Goal: Task Accomplishment & Management: Manage account settings

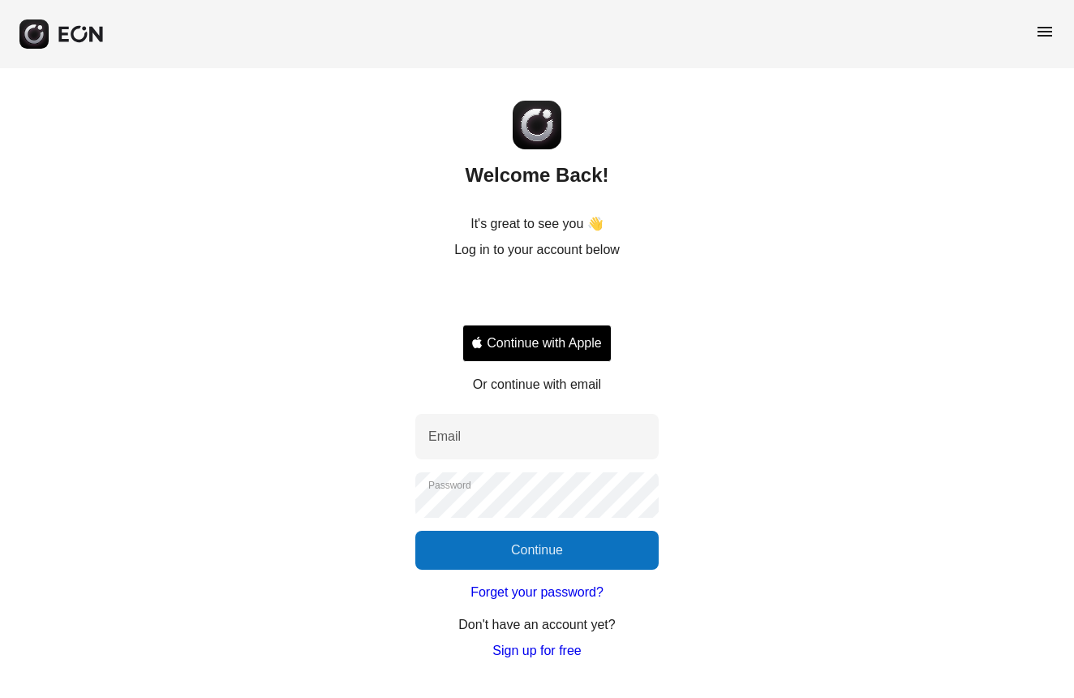
click at [569, 290] on div "Sign in with Google. Opens in new tab" at bounding box center [536, 295] width 149 height 36
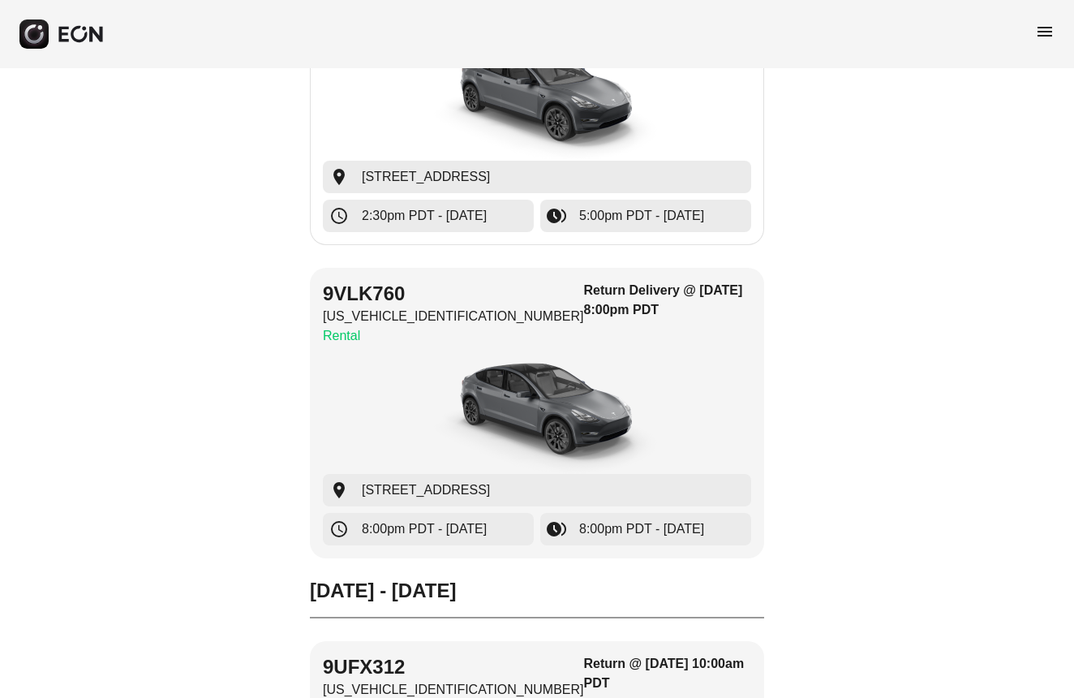
scroll to position [1739, 0]
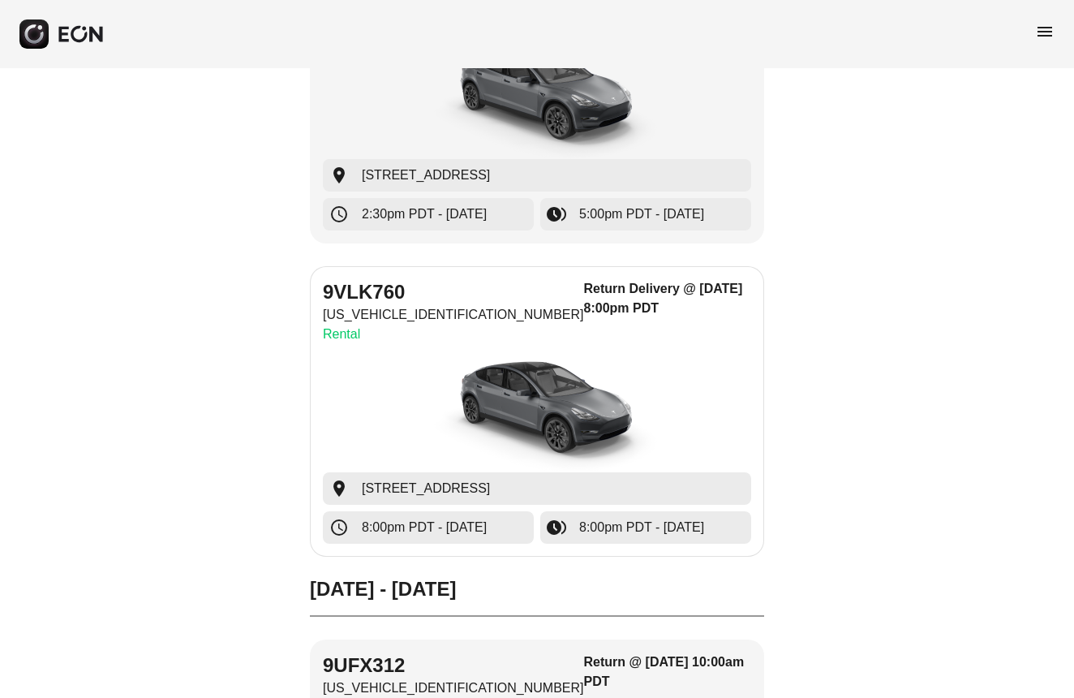
click at [557, 393] on img "button" at bounding box center [536, 411] width 243 height 122
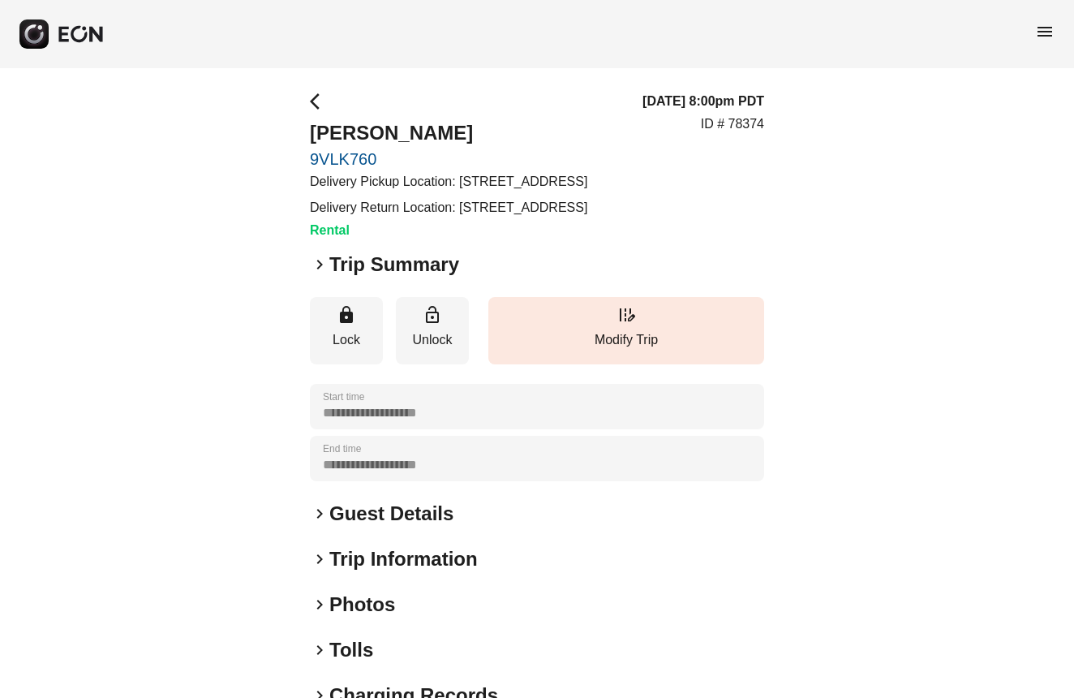
click at [355, 149] on link "9VLK760" at bounding box center [448, 158] width 277 height 19
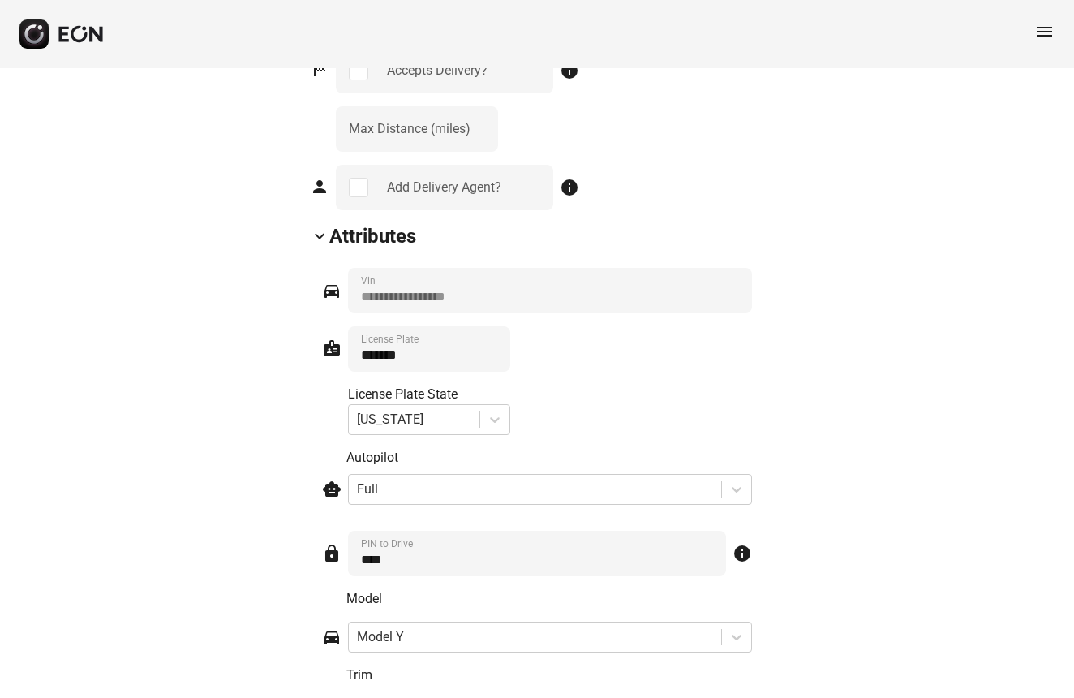
scroll to position [2187, 0]
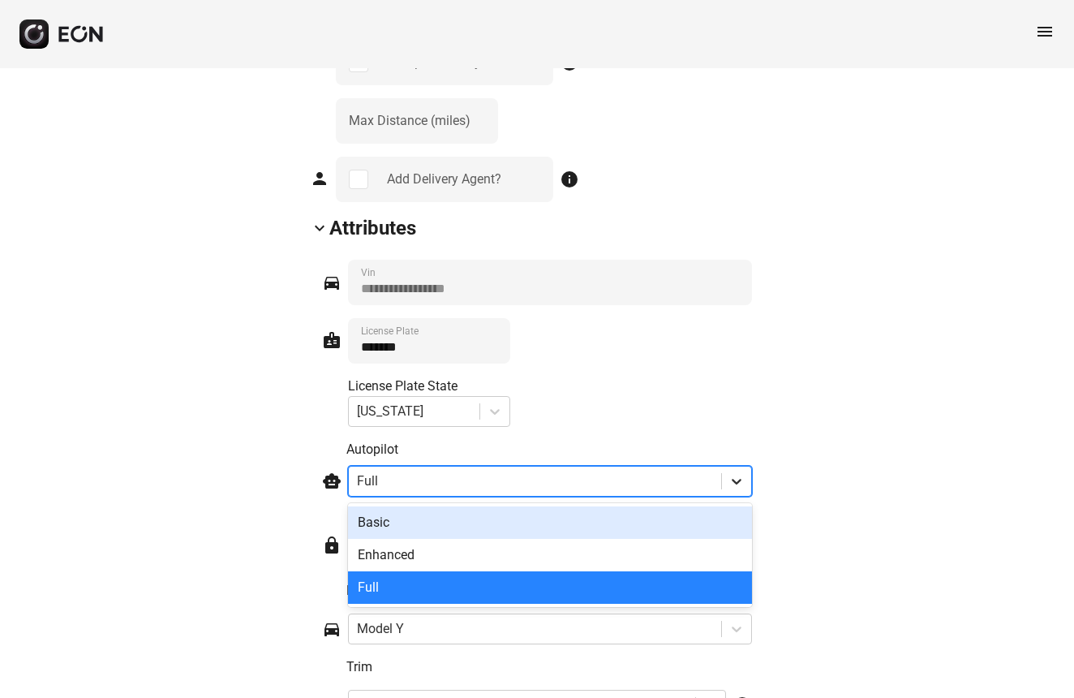
click at [737, 484] on icon at bounding box center [737, 481] width 16 height 16
click at [587, 518] on div "Basic" at bounding box center [550, 522] width 404 height 32
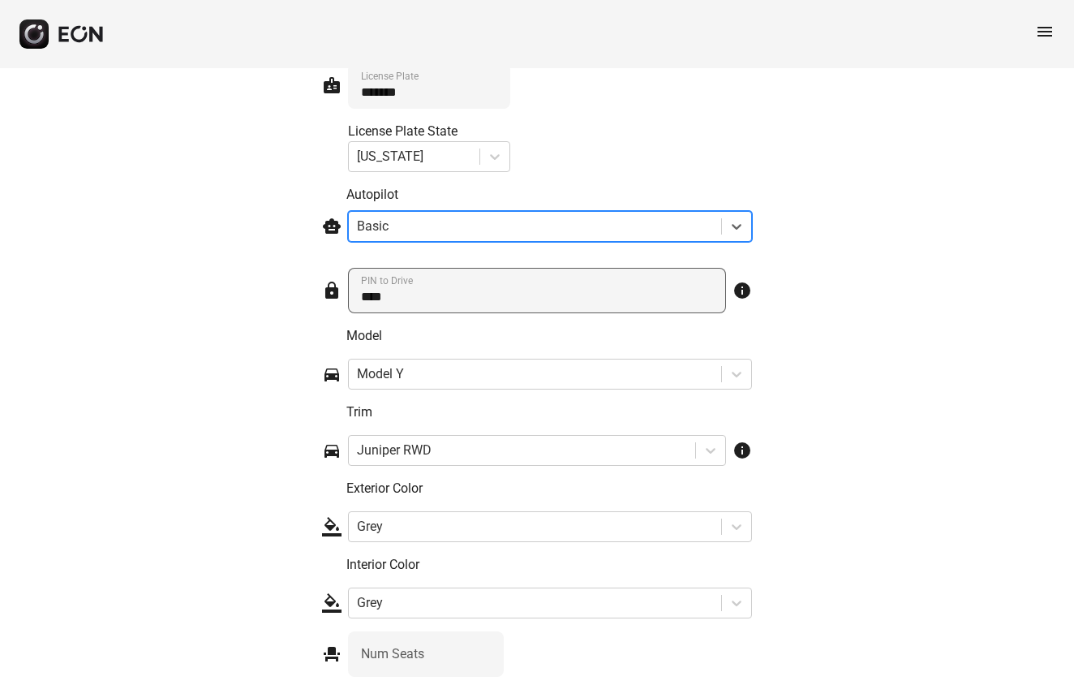
scroll to position [2443, 0]
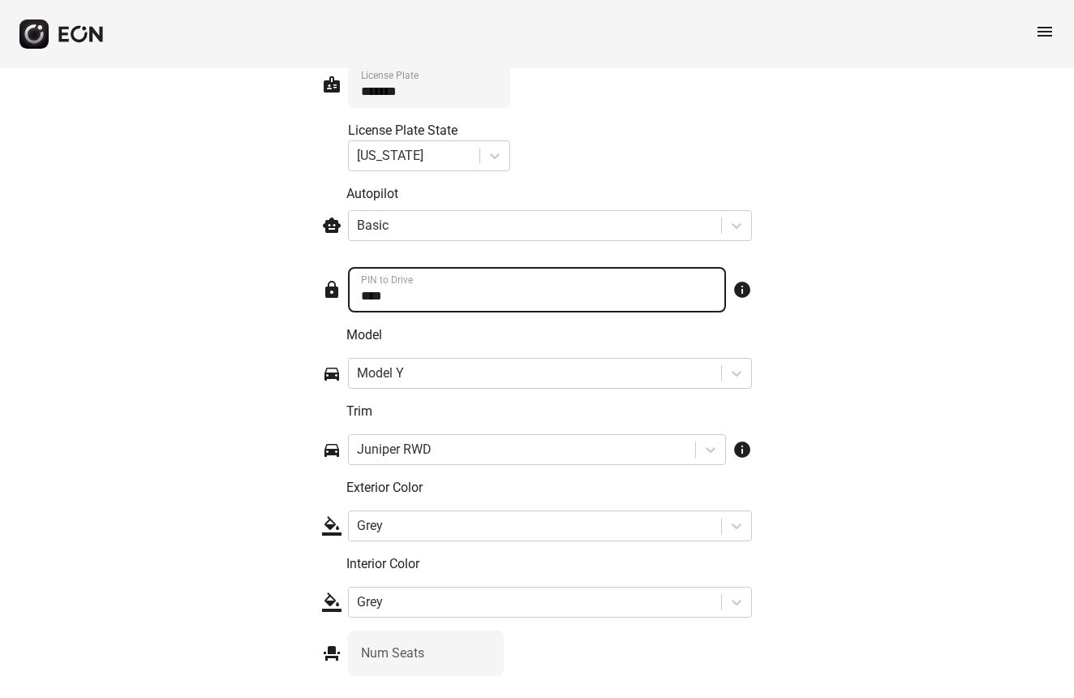
drag, startPoint x: 396, startPoint y: 297, endPoint x: 345, endPoint y: 293, distance: 51.3
click at [345, 293] on div "lock PIN to Drive info" at bounding box center [537, 289] width 430 height 45
type Drive "****"
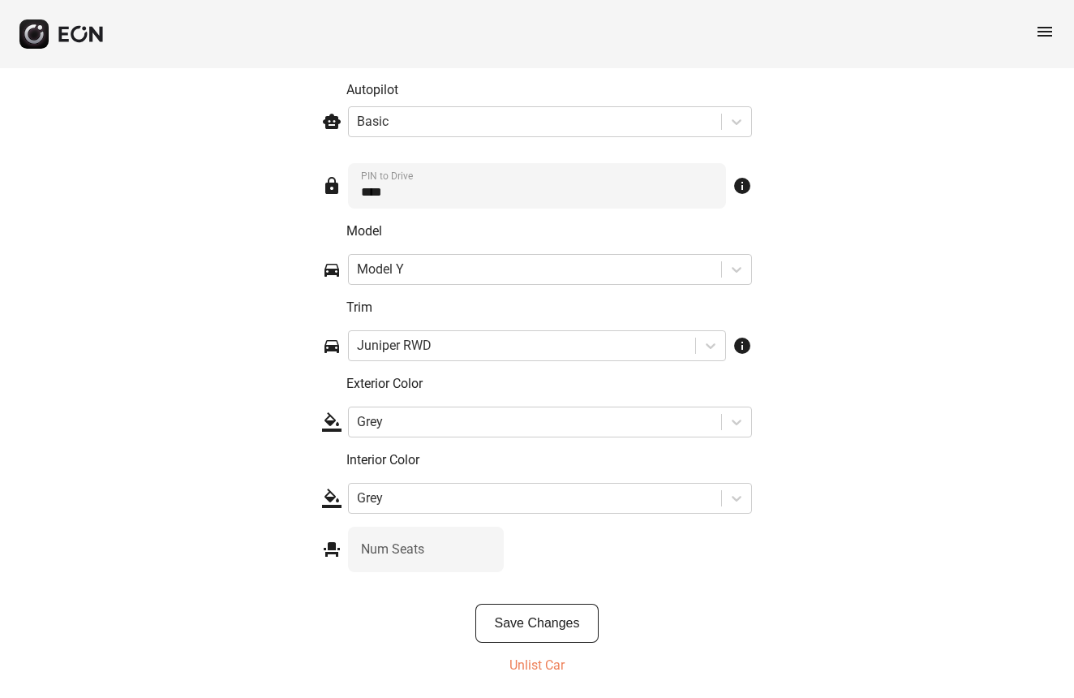
scroll to position [2546, 0]
click at [573, 614] on button "Save Changes" at bounding box center [537, 623] width 124 height 39
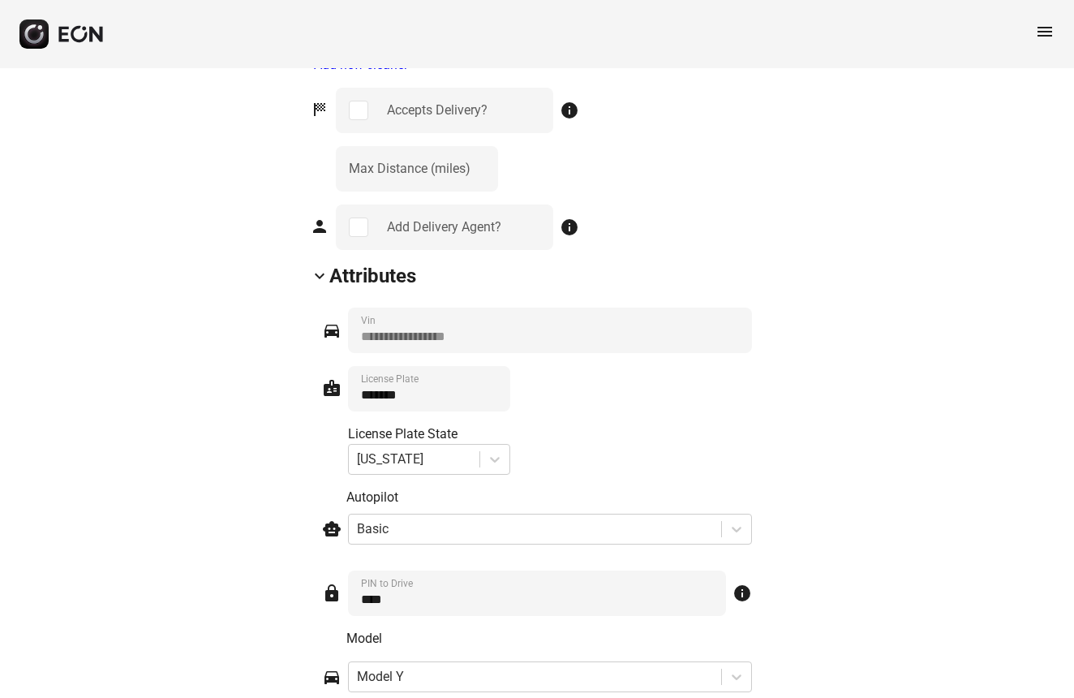
scroll to position [2143, 0]
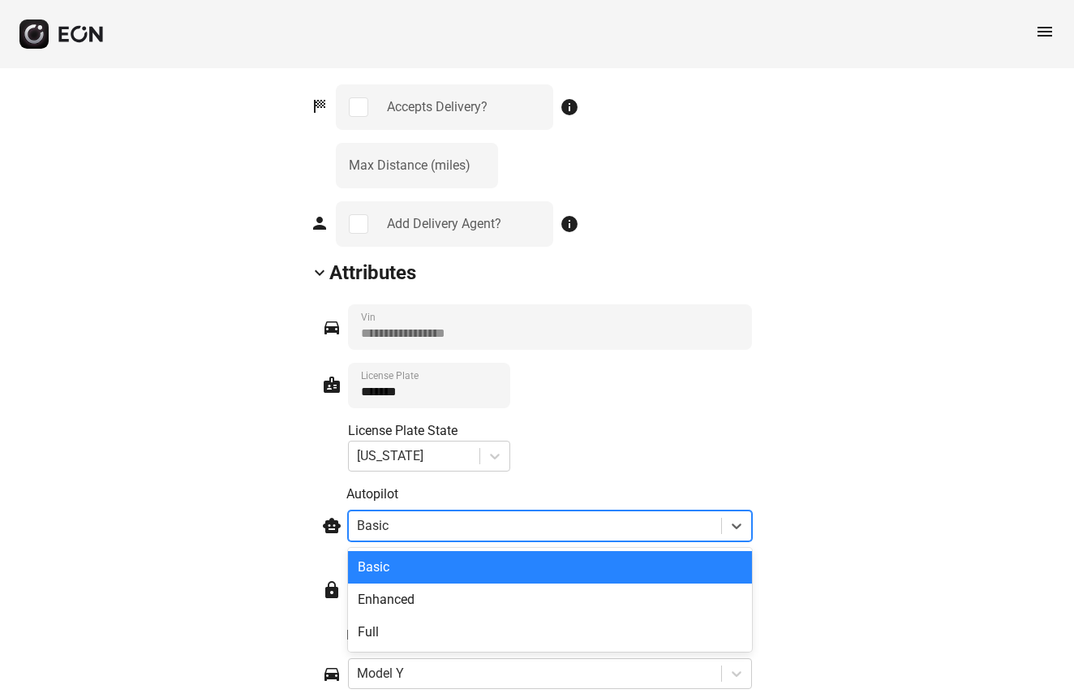
click at [513, 521] on div at bounding box center [535, 525] width 356 height 23
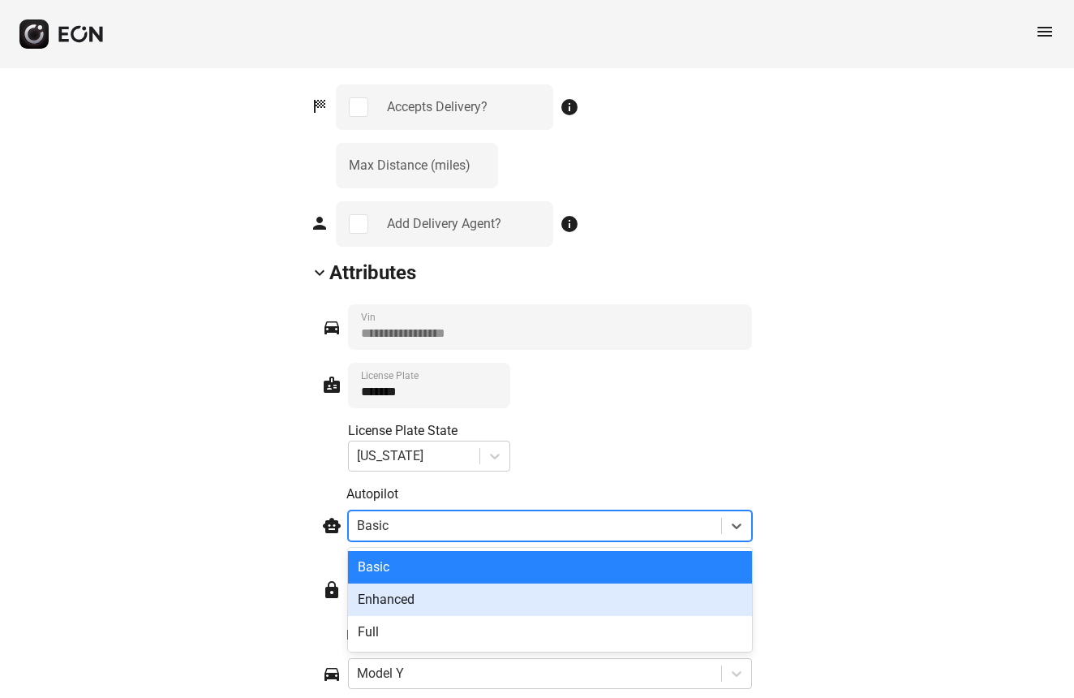
click at [415, 600] on div "Enhanced" at bounding box center [550, 599] width 404 height 32
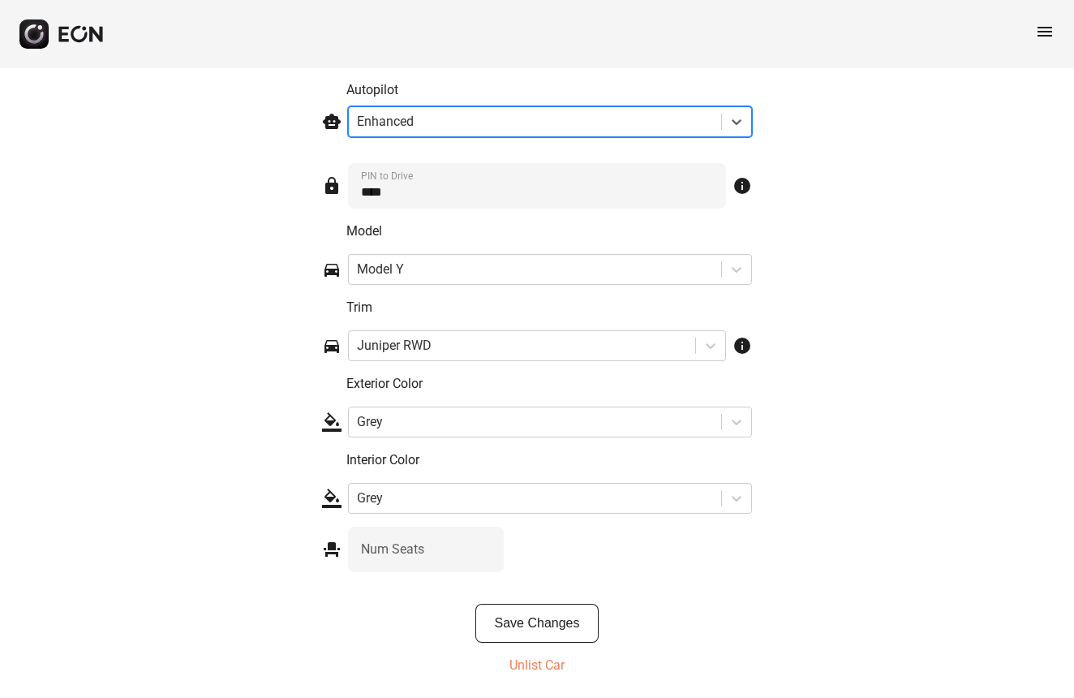
scroll to position [2546, 0]
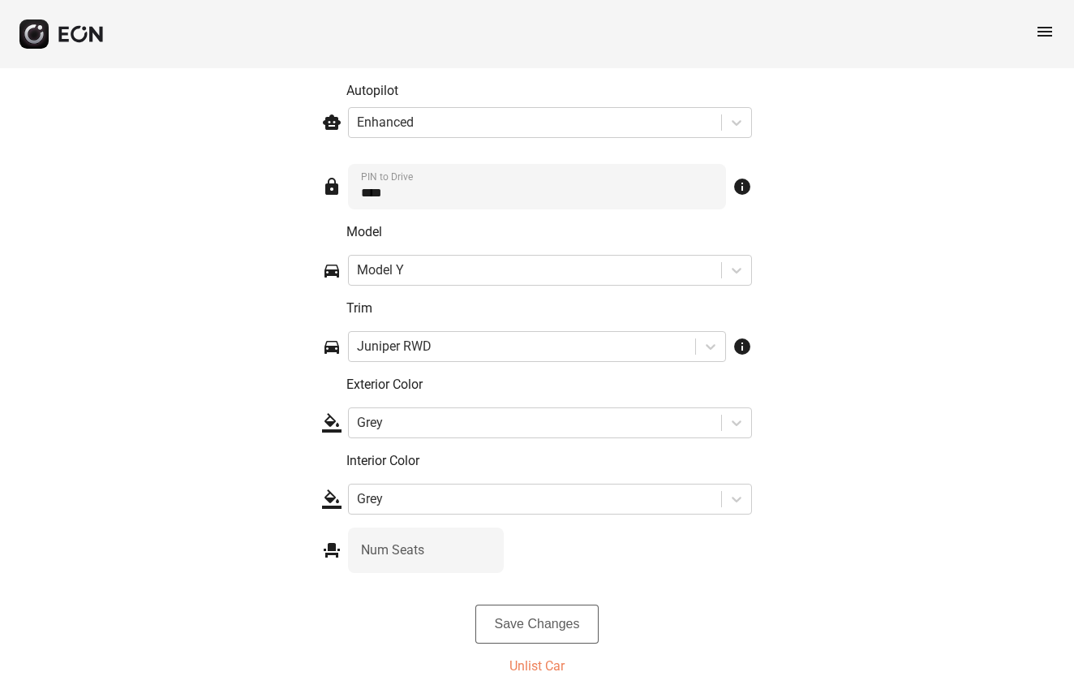
click at [535, 630] on button "Save Changes" at bounding box center [537, 623] width 124 height 39
click at [527, 621] on button "Save Changes" at bounding box center [537, 623] width 124 height 39
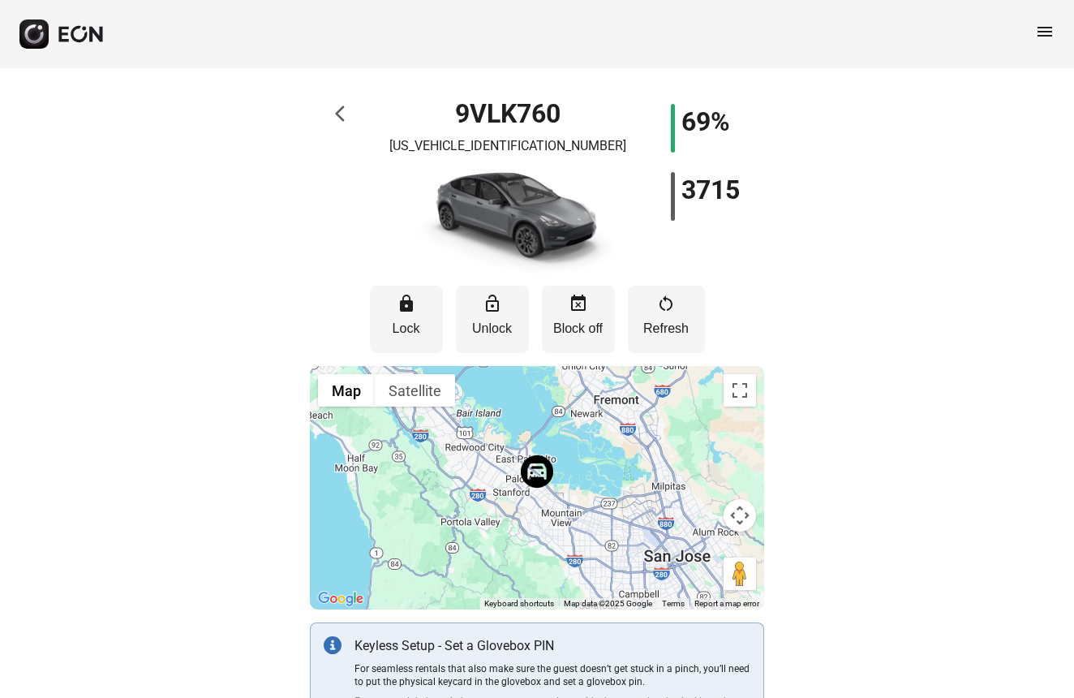
scroll to position [0, 0]
click at [338, 112] on span "arrow_back_ios" at bounding box center [344, 113] width 19 height 19
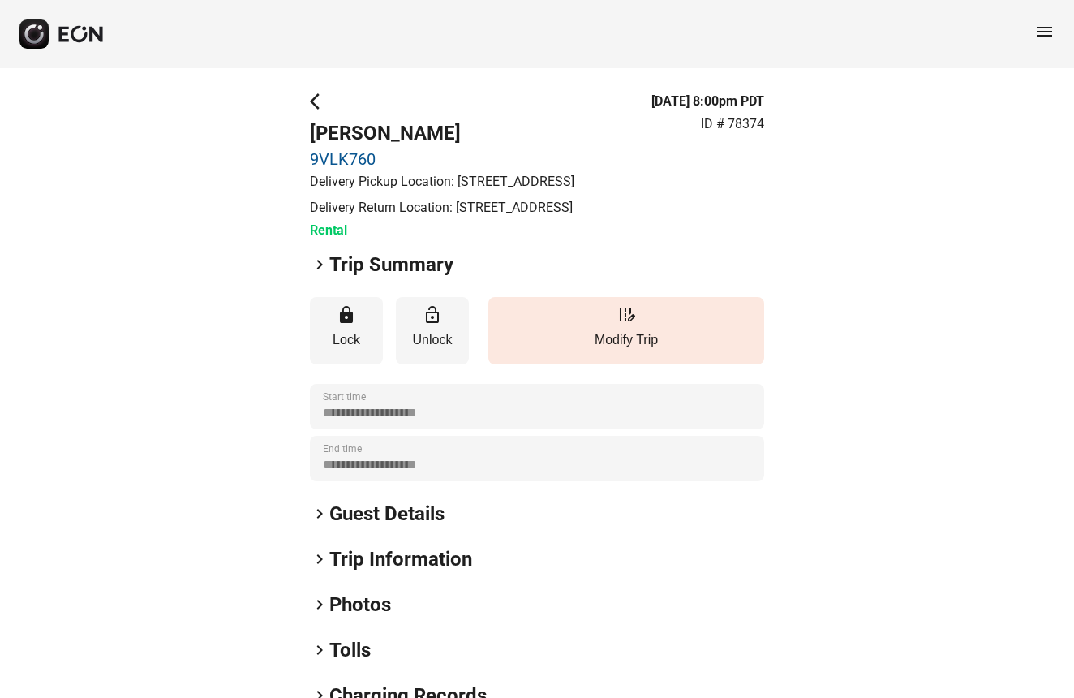
click at [319, 274] on span "keyboard_arrow_right" at bounding box center [319, 264] width 19 height 19
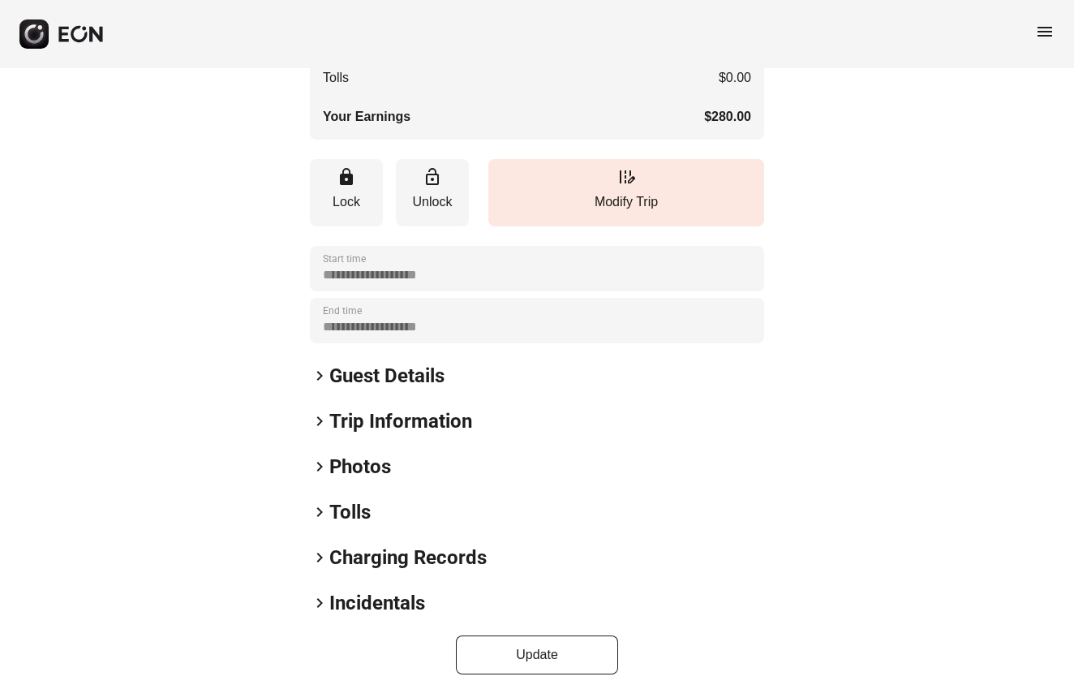
scroll to position [550, 0]
click at [322, 560] on span "keyboard_arrow_right" at bounding box center [319, 557] width 19 height 19
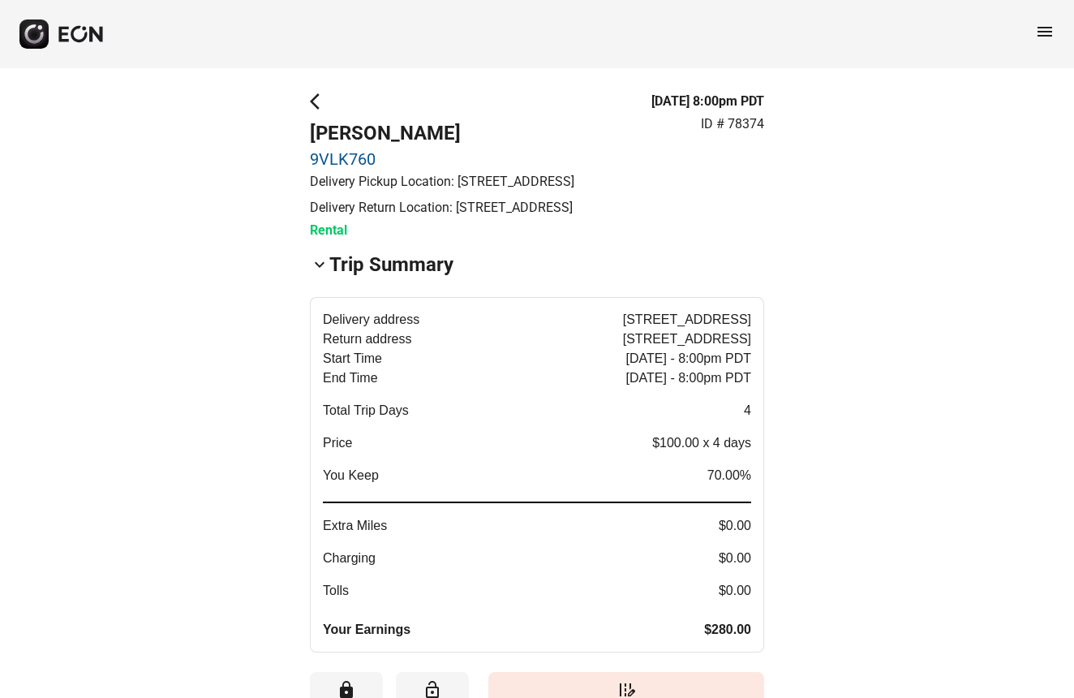
scroll to position [0, 0]
